Goal: Check status

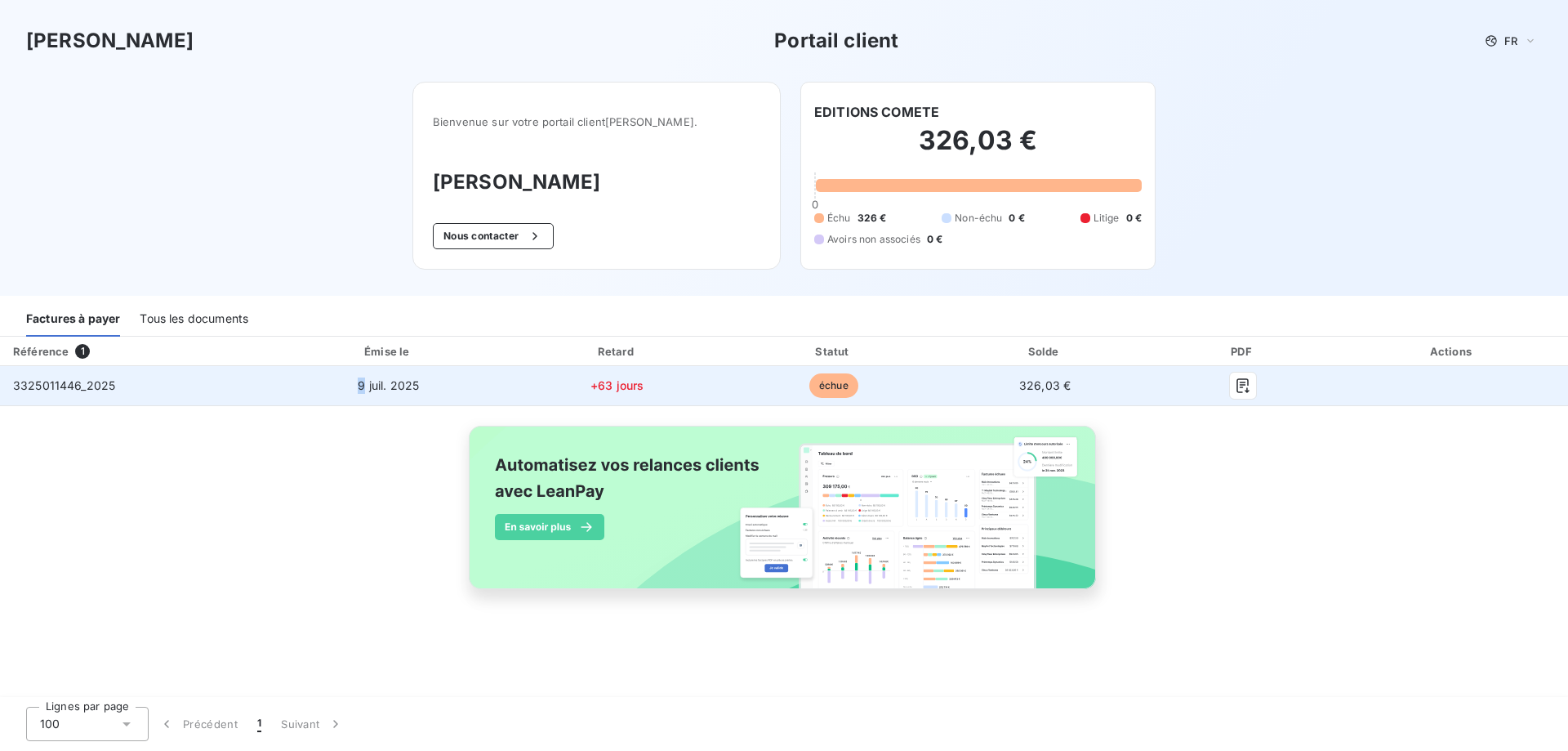
click at [358, 386] on span "9 juil. 2025" at bounding box center [388, 385] width 62 height 14
click at [359, 385] on span "9 juil. 2025" at bounding box center [388, 385] width 62 height 14
drag, startPoint x: 357, startPoint y: 387, endPoint x: 644, endPoint y: 381, distance: 287.1
click at [644, 381] on tr "3325011446_2025 [DATE] +63 jours échue 326,03 €" at bounding box center [784, 386] width 1568 height 39
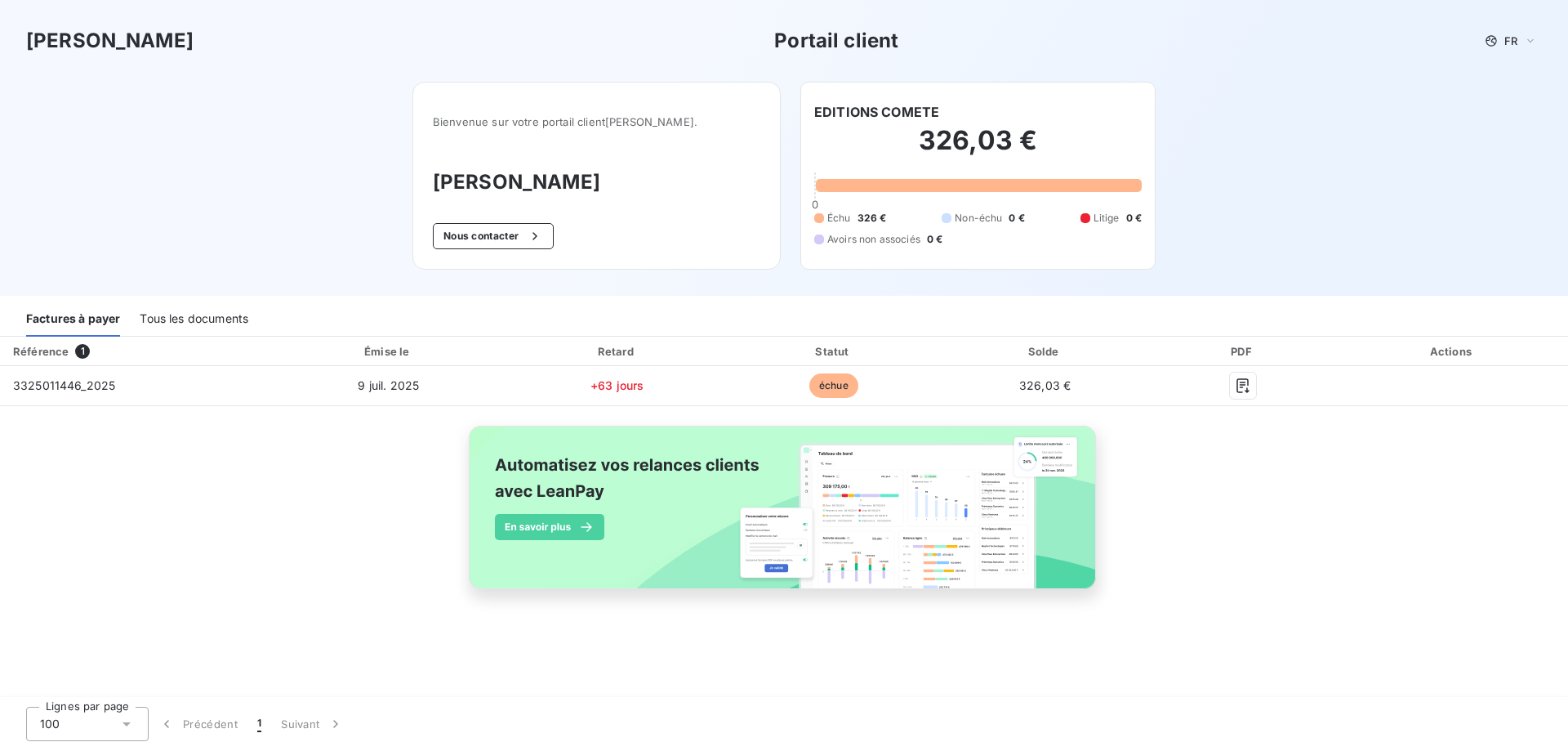
click at [360, 428] on div "Référence 1 Émise le Retard Statut Solde PDF Actions 3325011446_2025 [DATE] +63…" at bounding box center [784, 482] width 1568 height 290
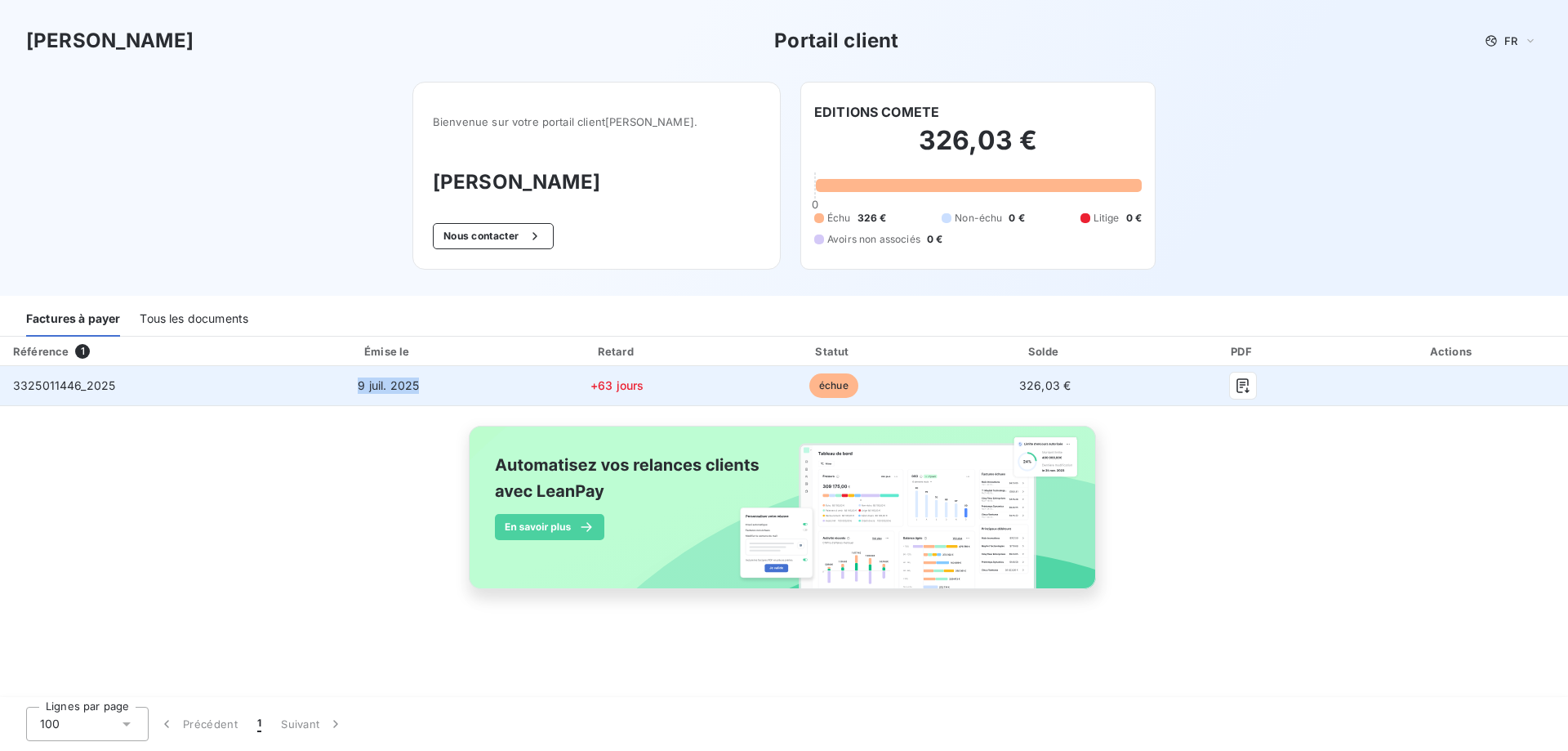
drag, startPoint x: 359, startPoint y: 386, endPoint x: 418, endPoint y: 386, distance: 59.0
click at [418, 386] on span "9 juil. 2025" at bounding box center [388, 385] width 62 height 14
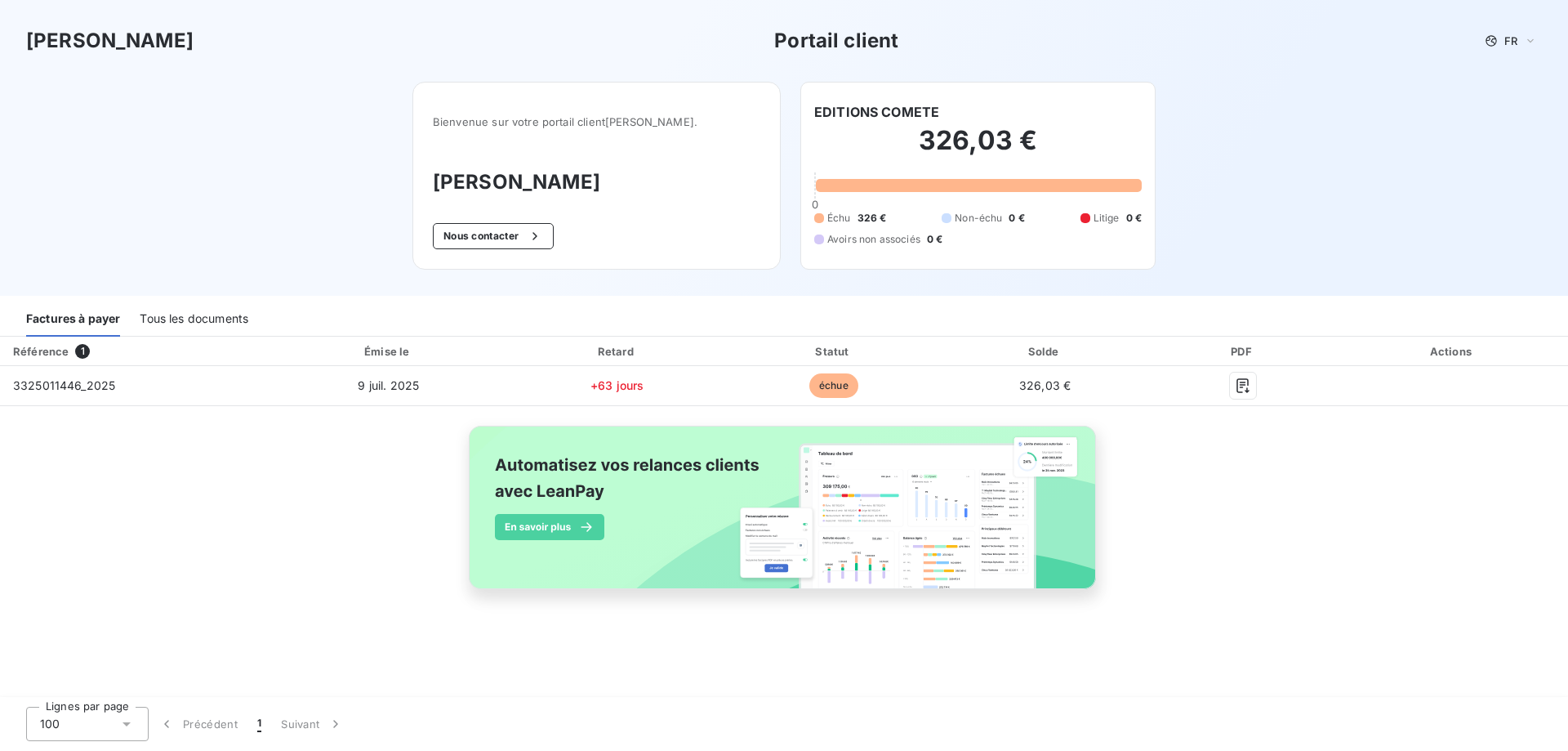
click at [396, 459] on div "Référence 1 Émise le Retard Statut Solde PDF Actions 3325011446_2025 [DATE] +63…" at bounding box center [784, 482] width 1568 height 290
